Goal: Task Accomplishment & Management: Manage account settings

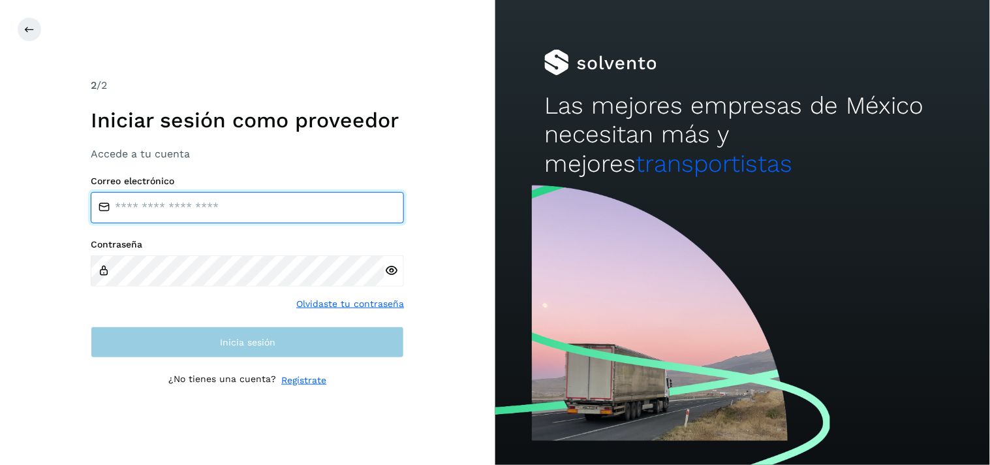
type input "**********"
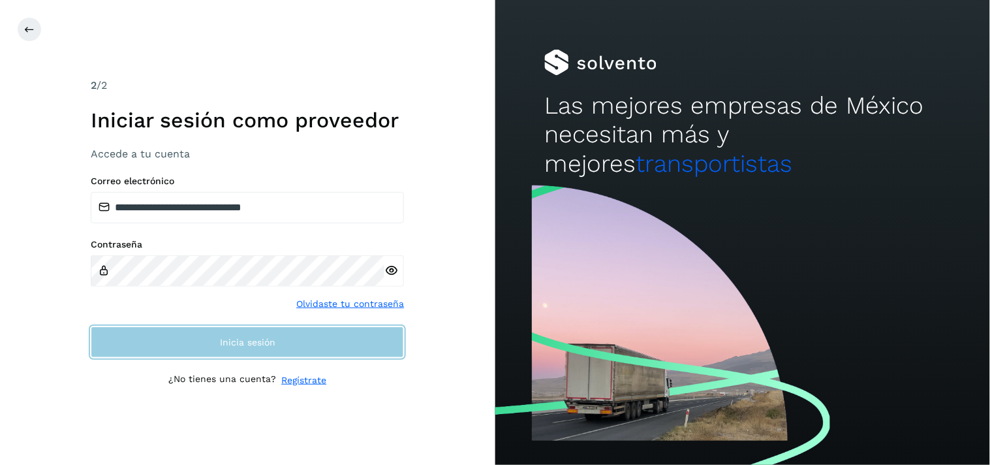
click at [219, 328] on button "Inicia sesión" at bounding box center [247, 341] width 313 height 31
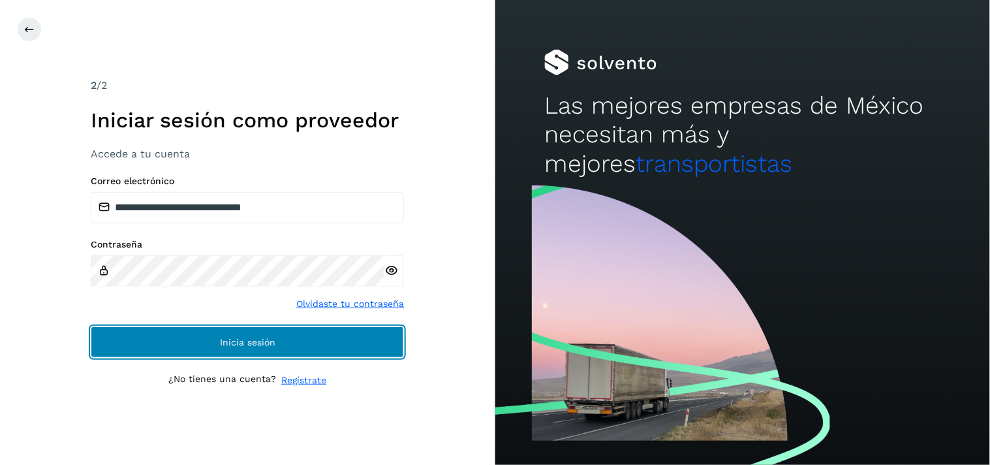
click at [219, 328] on button "Inicia sesión" at bounding box center [247, 341] width 313 height 31
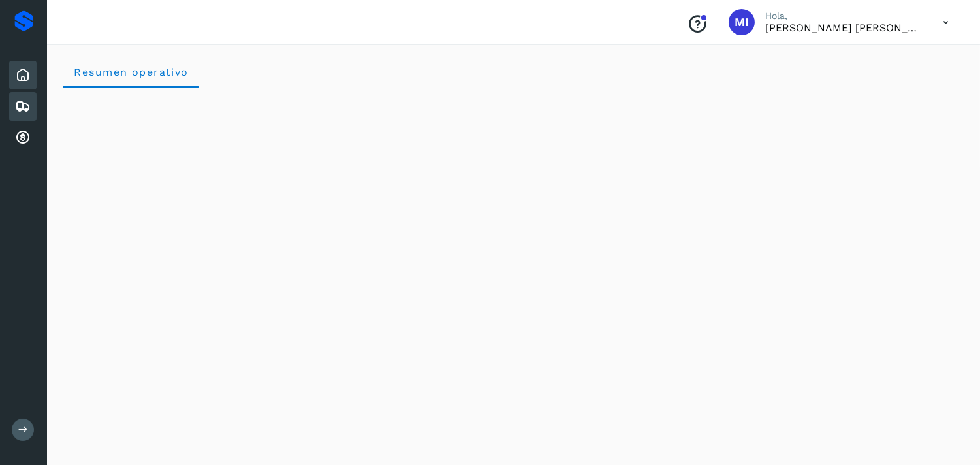
click at [27, 99] on icon at bounding box center [23, 107] width 16 height 16
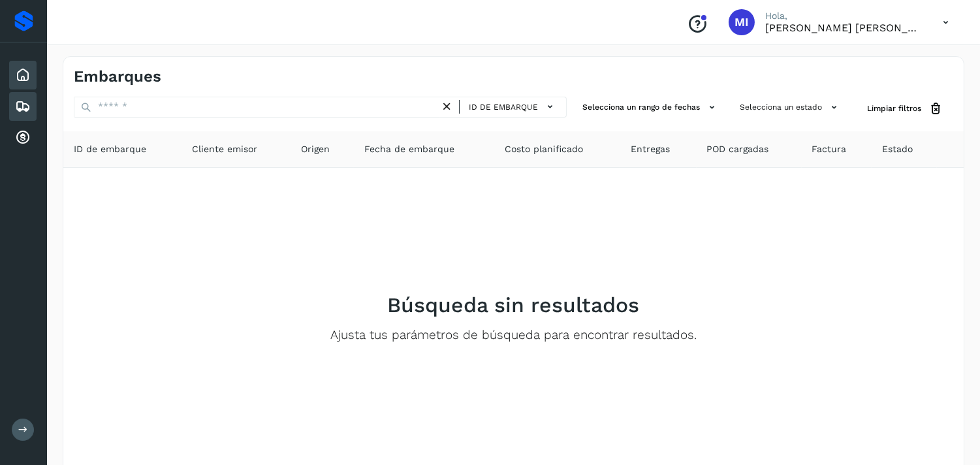
click at [28, 75] on icon at bounding box center [23, 75] width 16 height 16
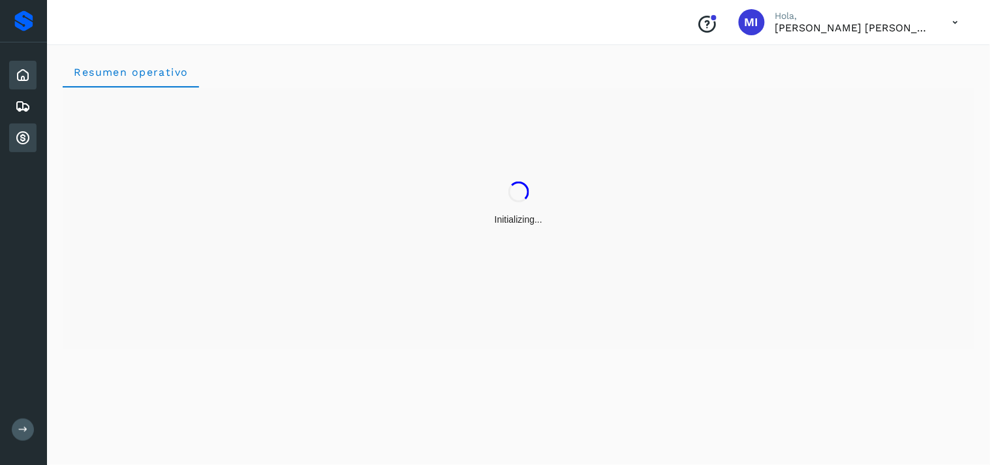
click at [23, 138] on icon at bounding box center [23, 138] width 16 height 16
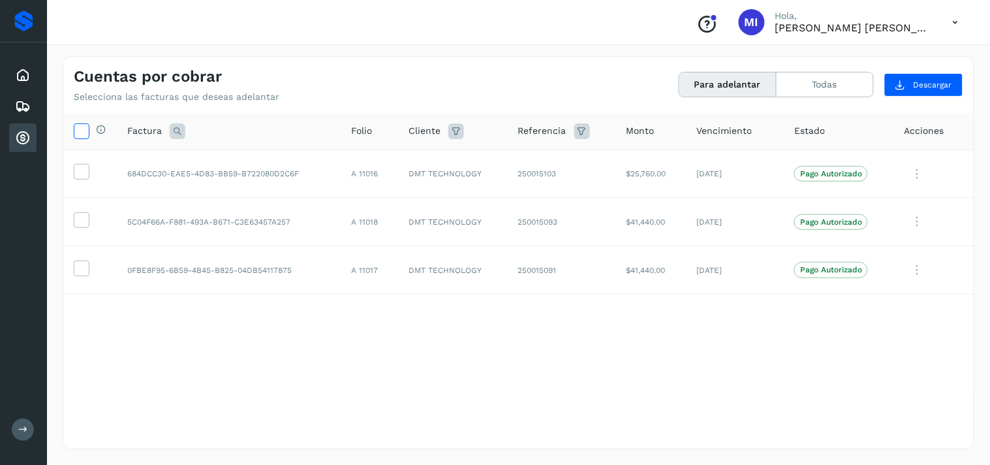
click at [78, 131] on icon at bounding box center [81, 130] width 14 height 14
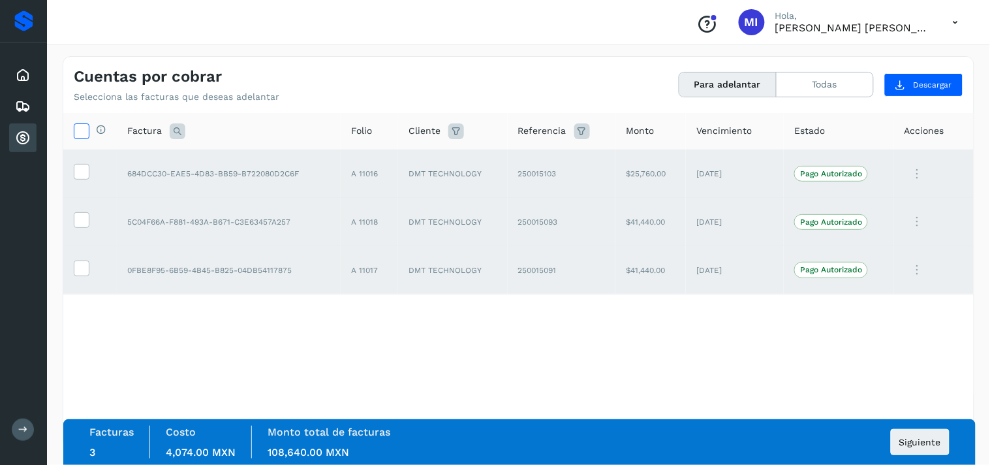
click at [78, 131] on icon at bounding box center [81, 130] width 14 height 14
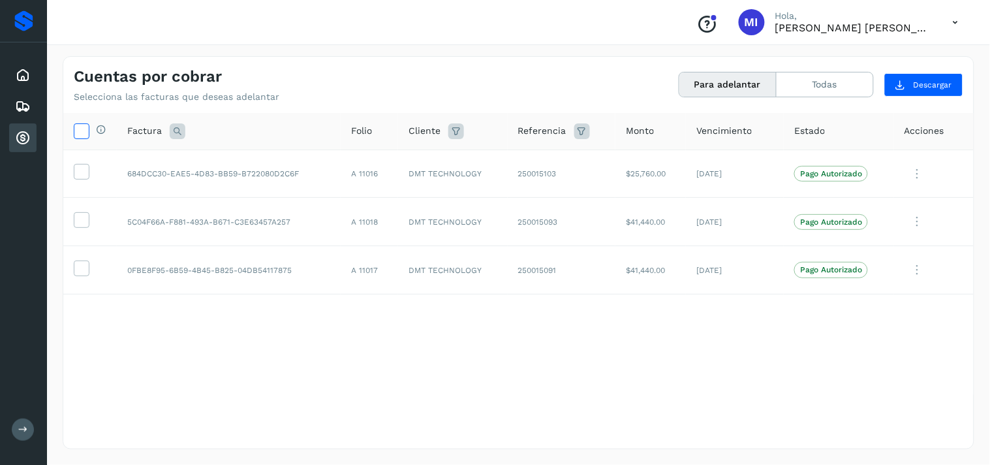
click at [74, 124] on div at bounding box center [82, 131] width 16 height 16
click at [80, 135] on icon at bounding box center [81, 130] width 14 height 14
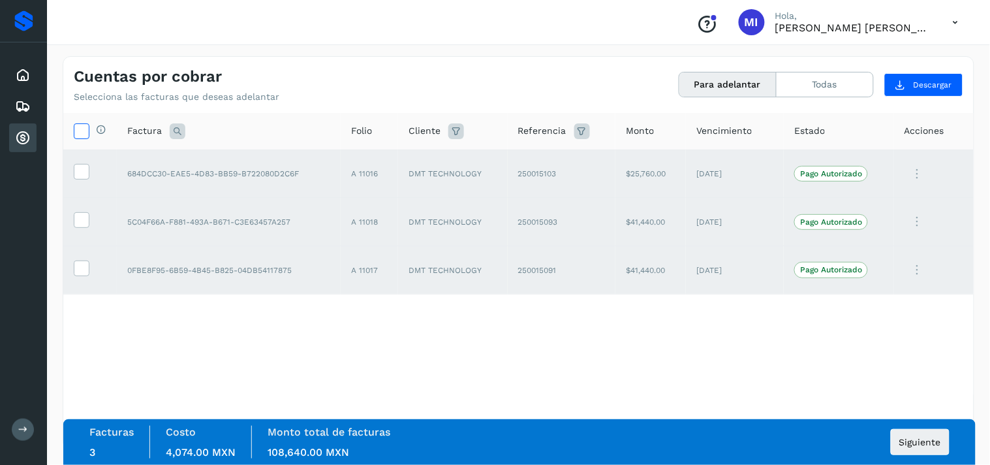
click at [82, 126] on icon at bounding box center [81, 130] width 14 height 14
